Goal: Task Accomplishment & Management: Use online tool/utility

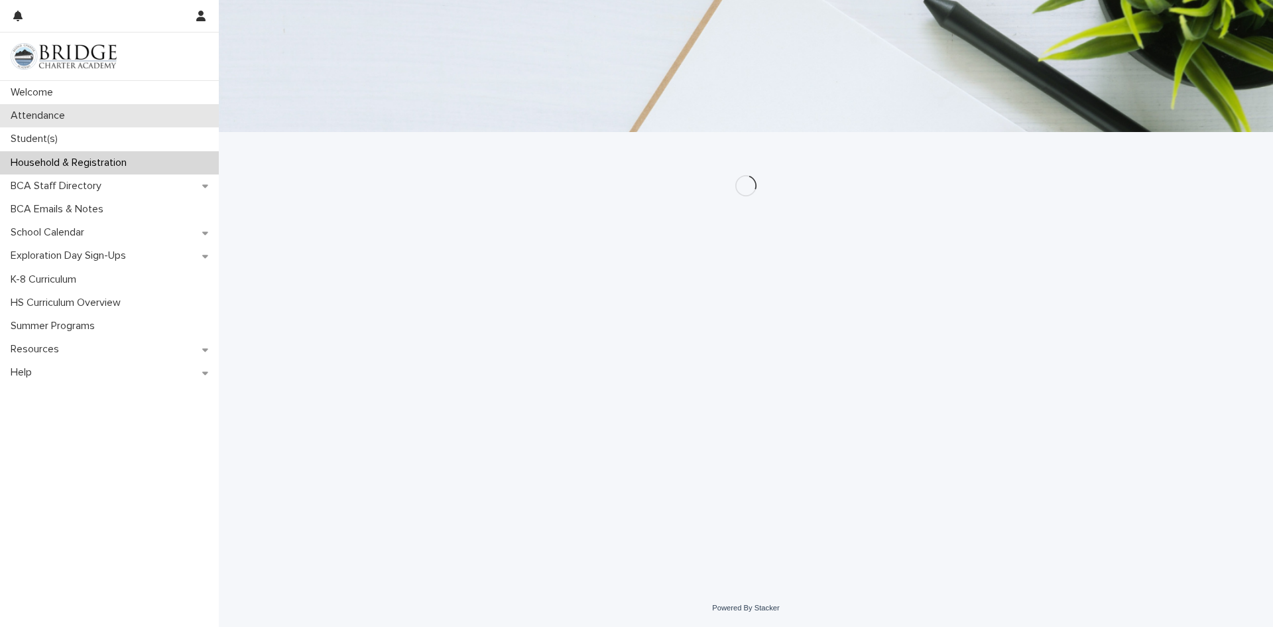
click at [70, 115] on p "Attendance" at bounding box center [40, 115] width 70 height 13
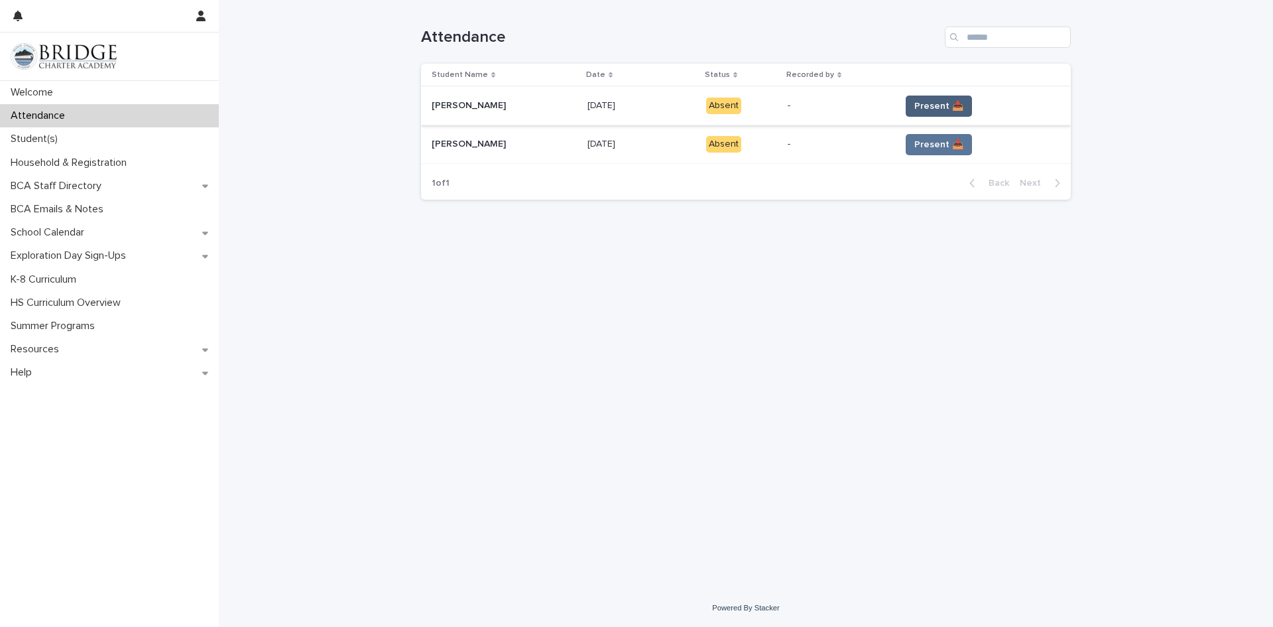
click at [924, 106] on span "Present 📥" at bounding box center [938, 105] width 49 height 13
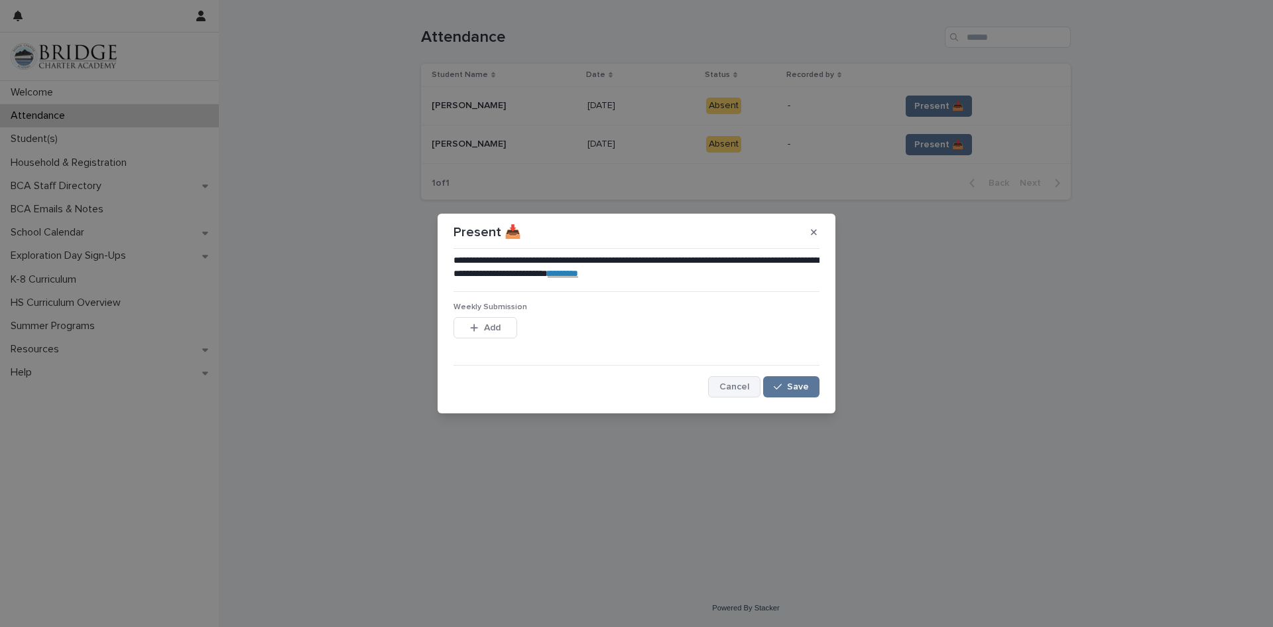
click at [733, 382] on span "Cancel" at bounding box center [735, 386] width 30 height 9
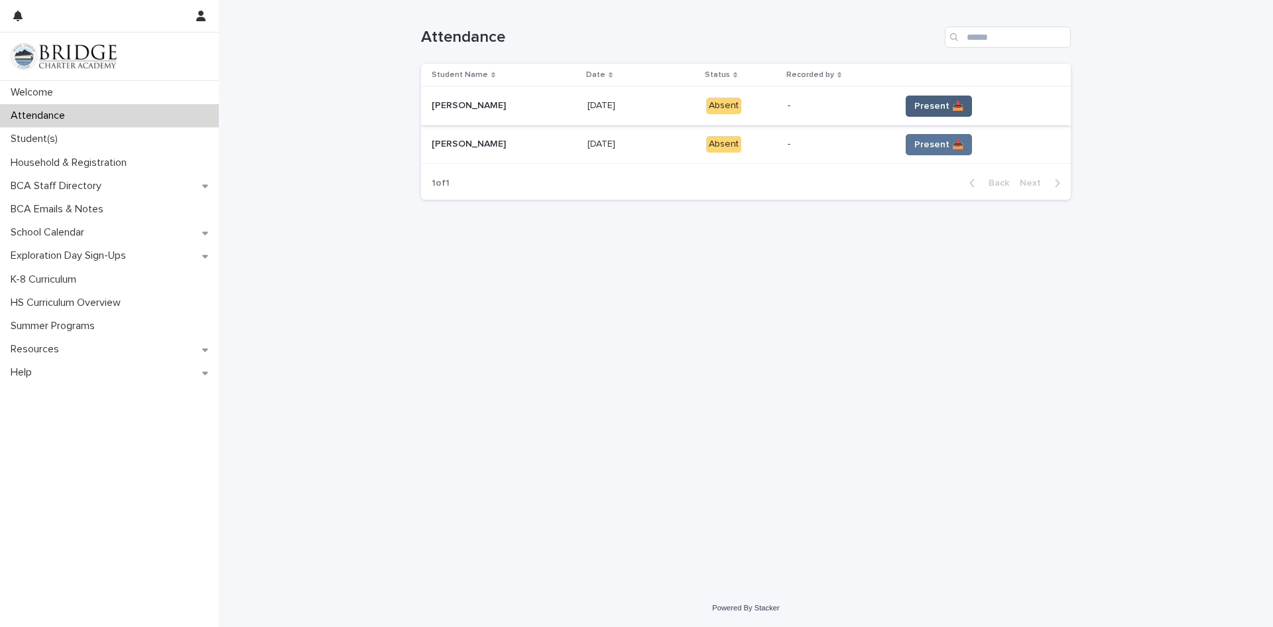
click at [926, 103] on span "Present 📥" at bounding box center [938, 105] width 49 height 13
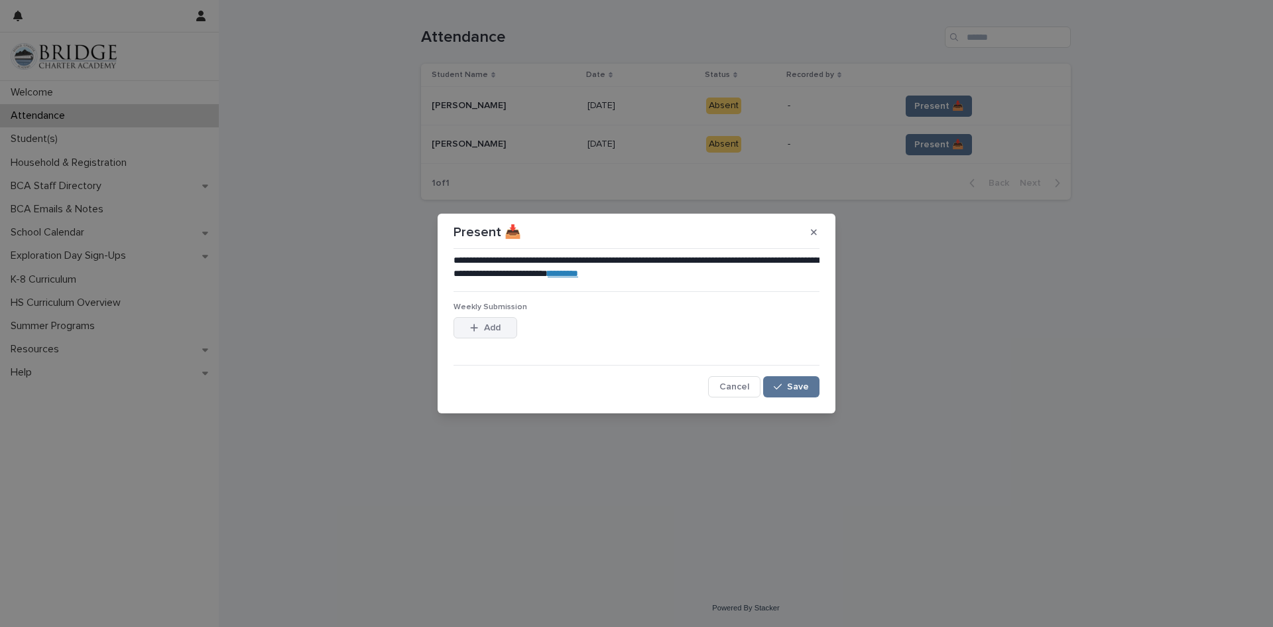
click at [479, 326] on div "button" at bounding box center [476, 327] width 13 height 9
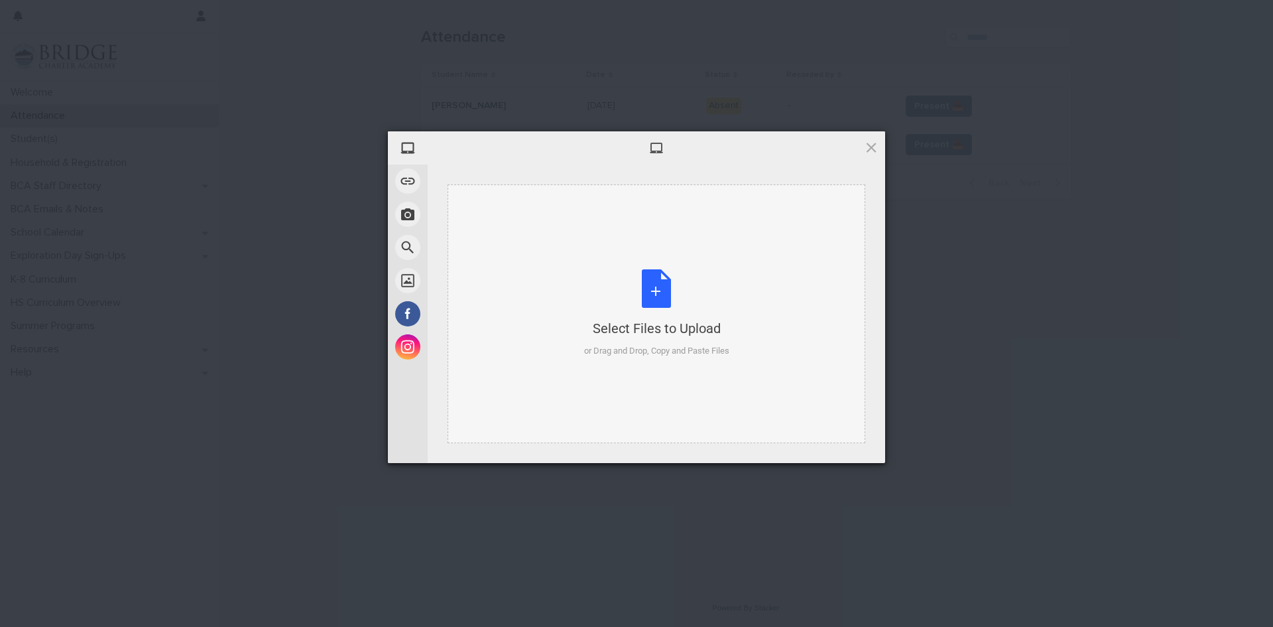
click at [657, 290] on div "Select Files to Upload or Drag and Drop, Copy and Paste Files" at bounding box center [656, 313] width 145 height 88
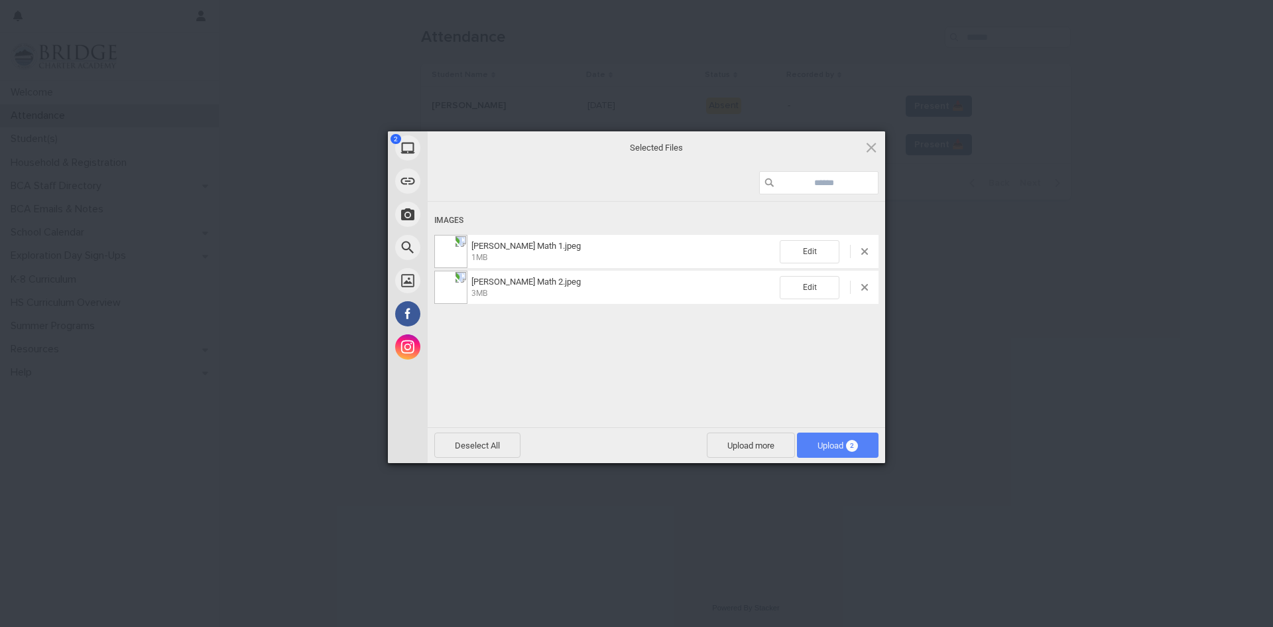
click at [834, 446] on span "Upload 2" at bounding box center [838, 445] width 40 height 10
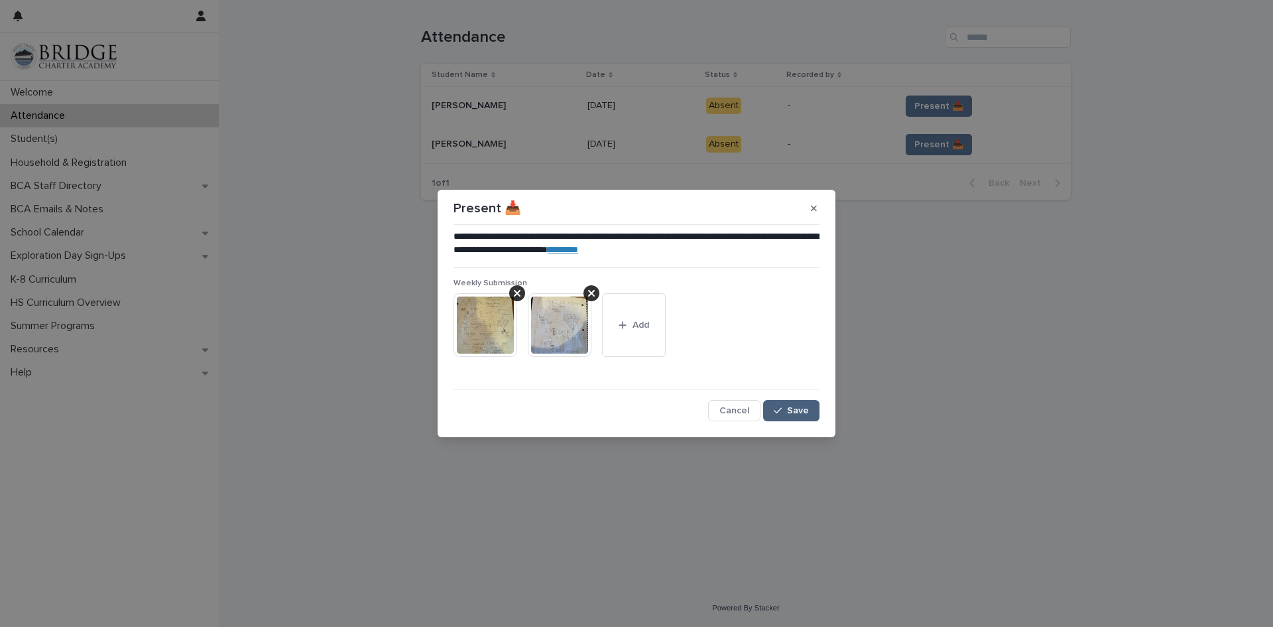
click at [803, 413] on span "Save" at bounding box center [798, 410] width 22 height 9
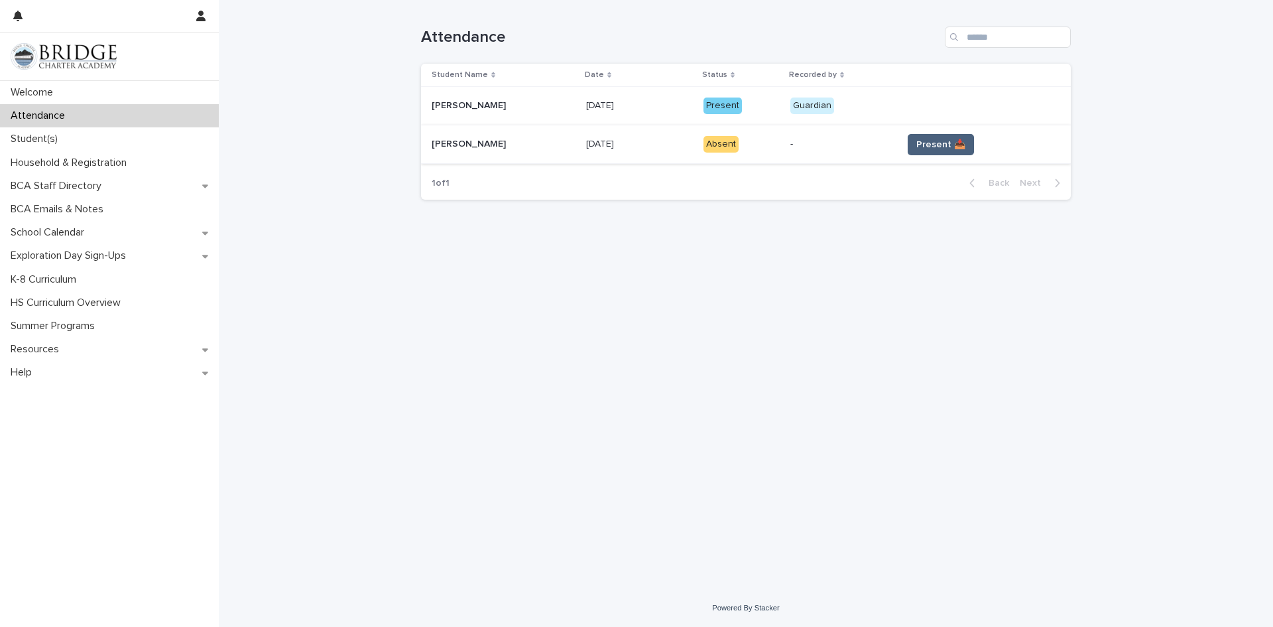
click at [918, 145] on span "Present 📥" at bounding box center [940, 144] width 49 height 13
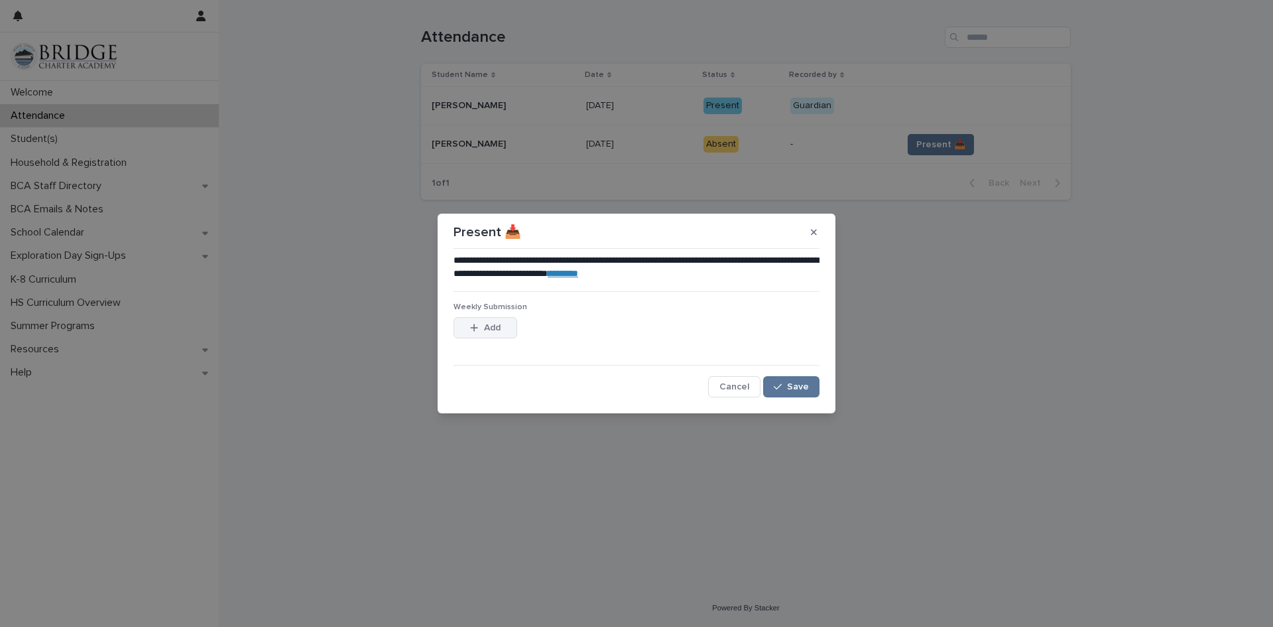
click at [501, 333] on button "Add" at bounding box center [486, 327] width 64 height 21
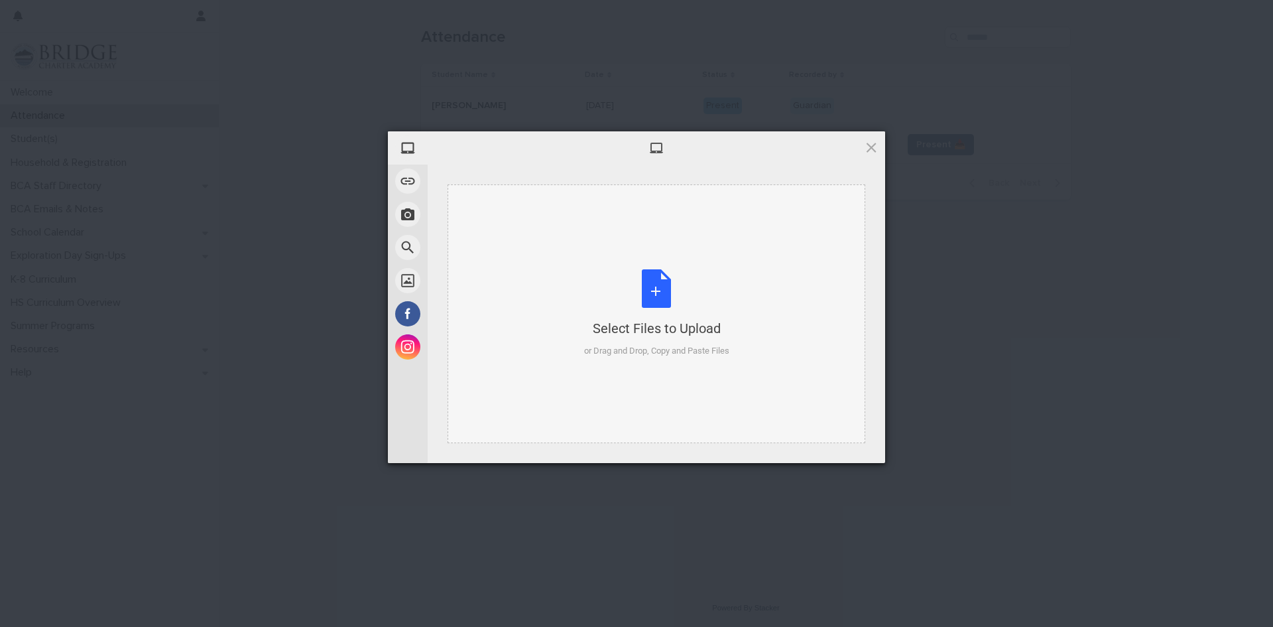
click at [654, 288] on div "Select Files to Upload or Drag and Drop, Copy and Paste Files" at bounding box center [656, 313] width 145 height 88
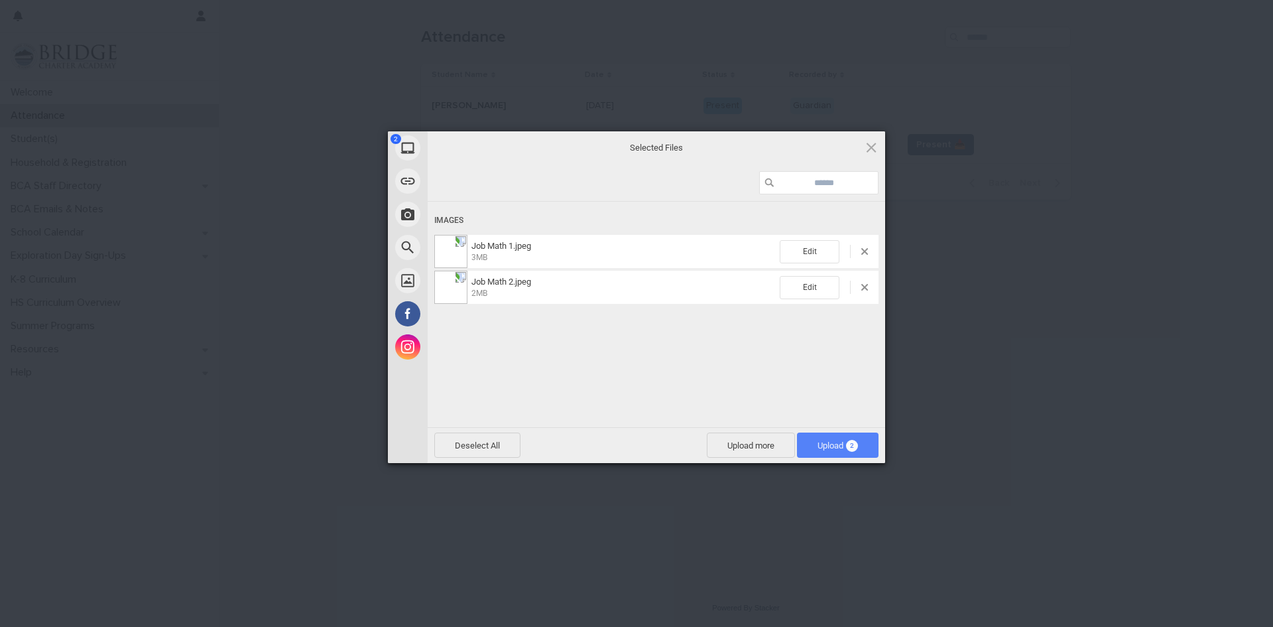
click at [823, 444] on span "Upload 2" at bounding box center [838, 445] width 40 height 10
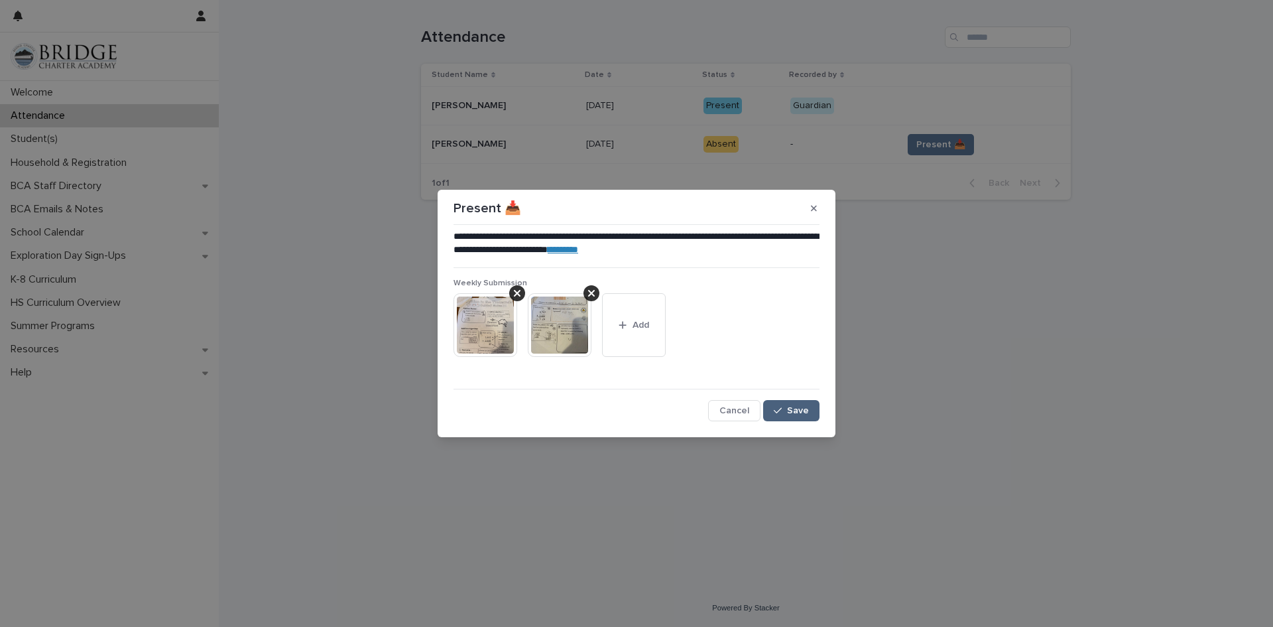
click at [795, 409] on span "Save" at bounding box center [798, 410] width 22 height 9
